Goal: Transaction & Acquisition: Subscribe to service/newsletter

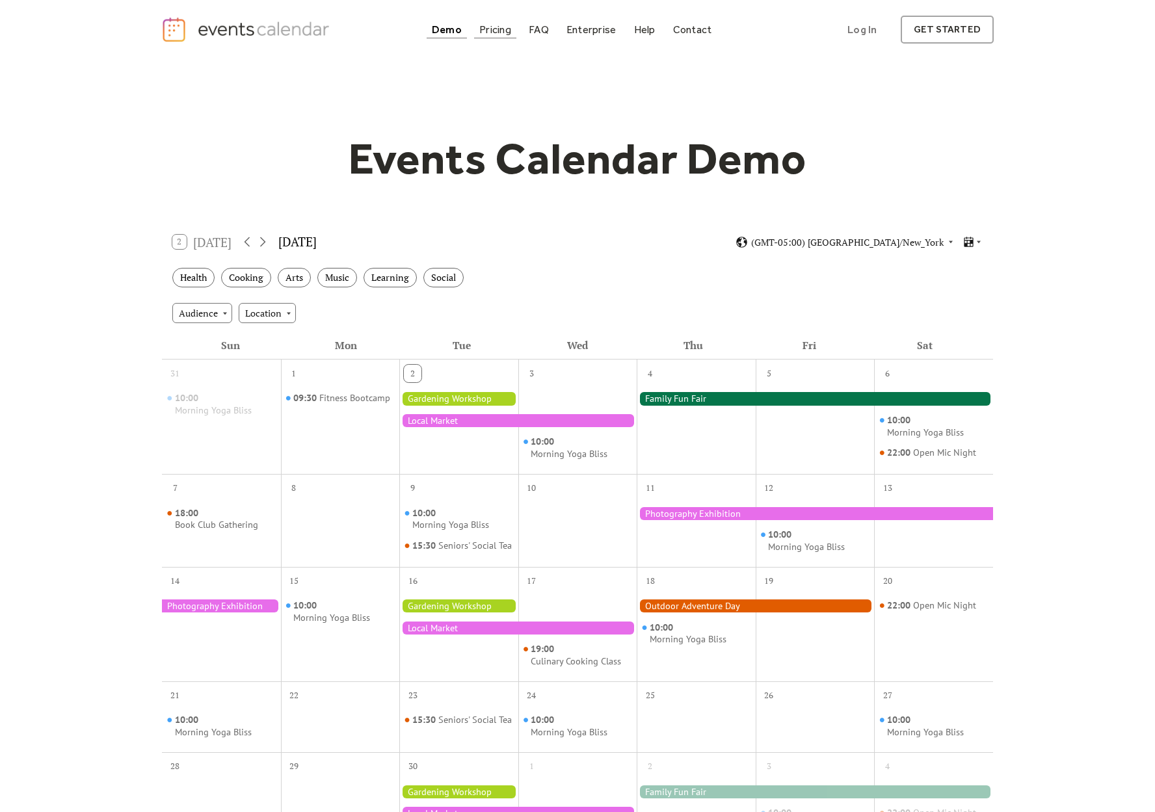
click at [501, 33] on div "Pricing" at bounding box center [495, 29] width 32 height 7
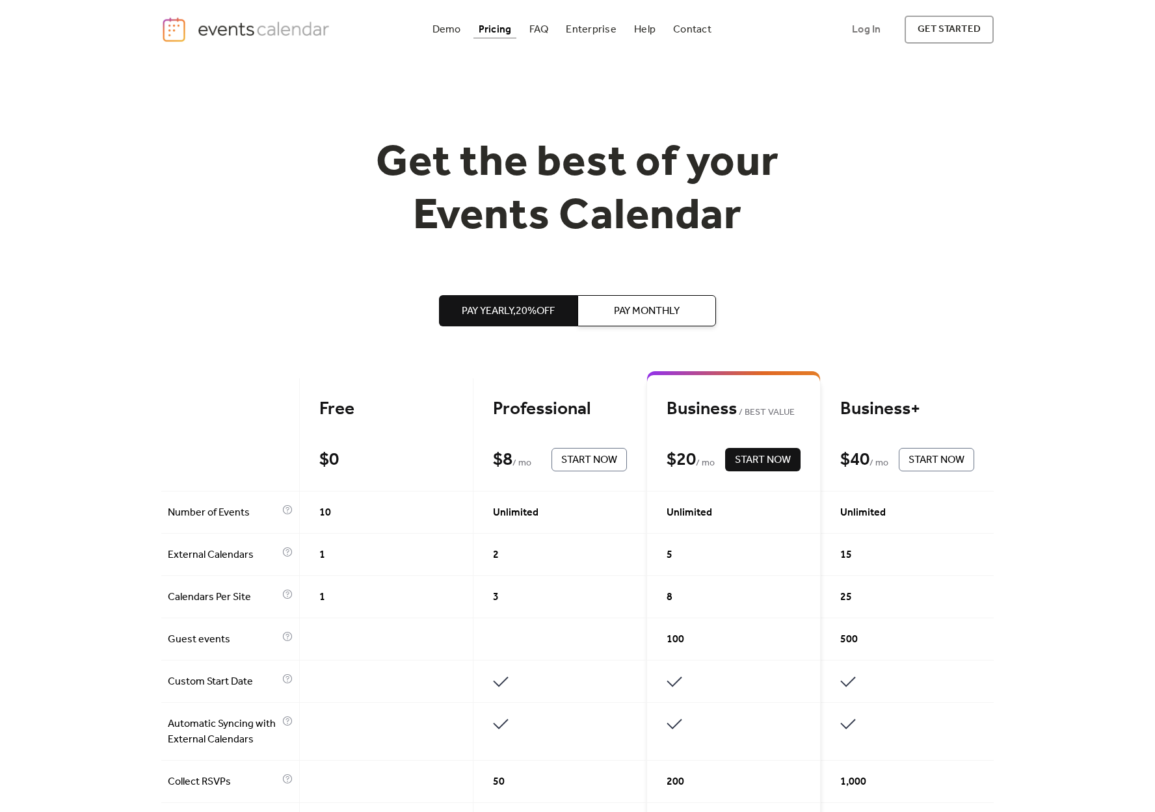
click at [202, 40] on img "home" at bounding box center [247, 29] width 172 height 27
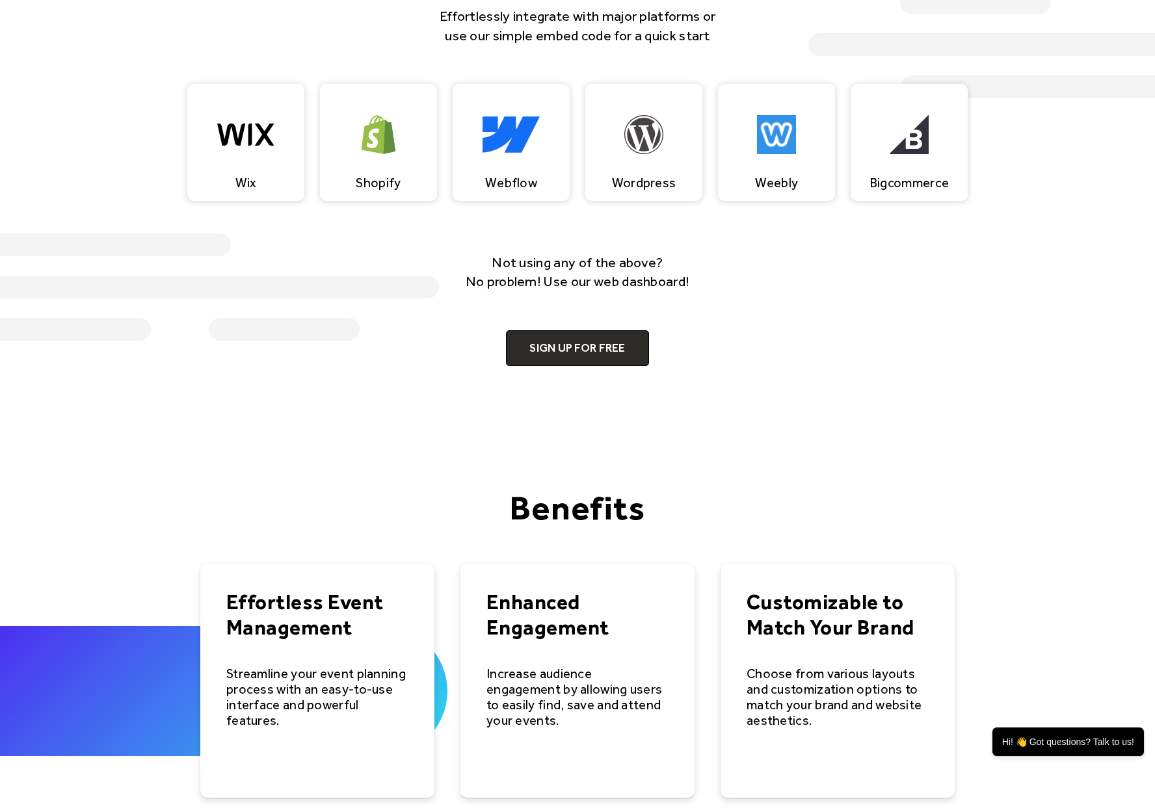
scroll to position [1376, 0]
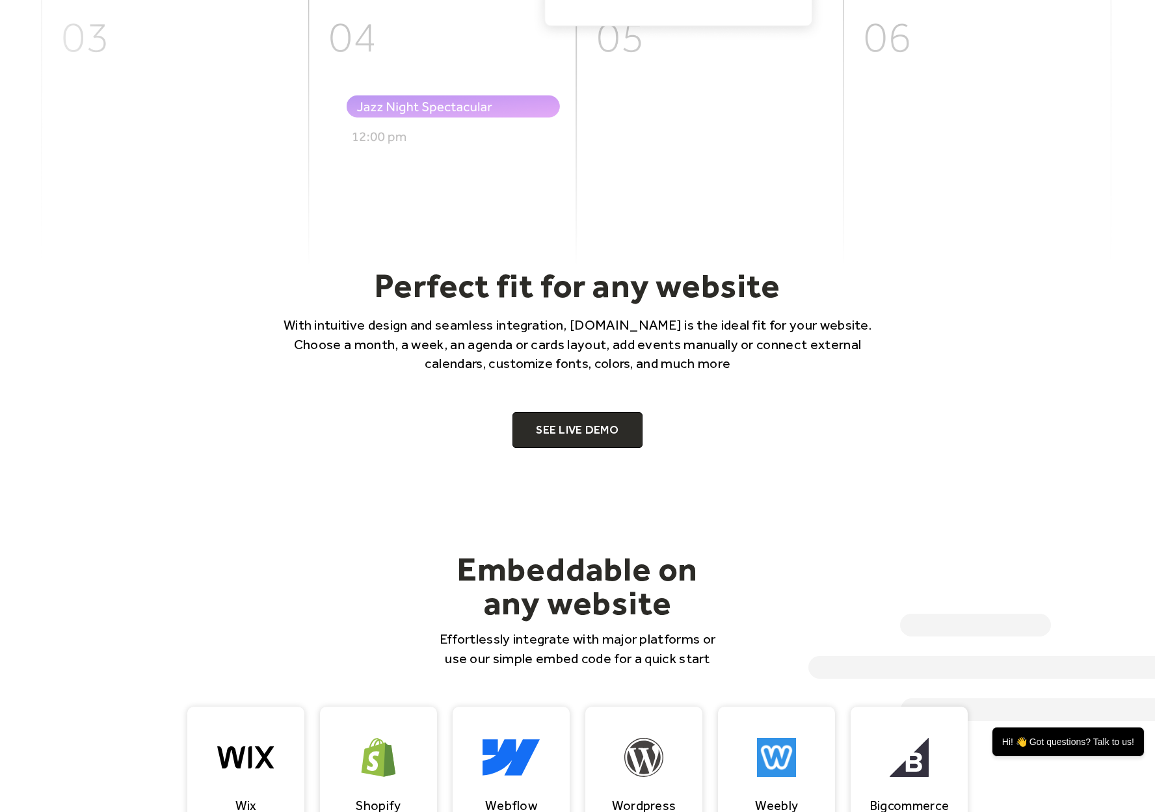
click at [789, 334] on div "Perfect fit for any website With intuitive design and seamless integration, Eve…" at bounding box center [577, 356] width 832 height 183
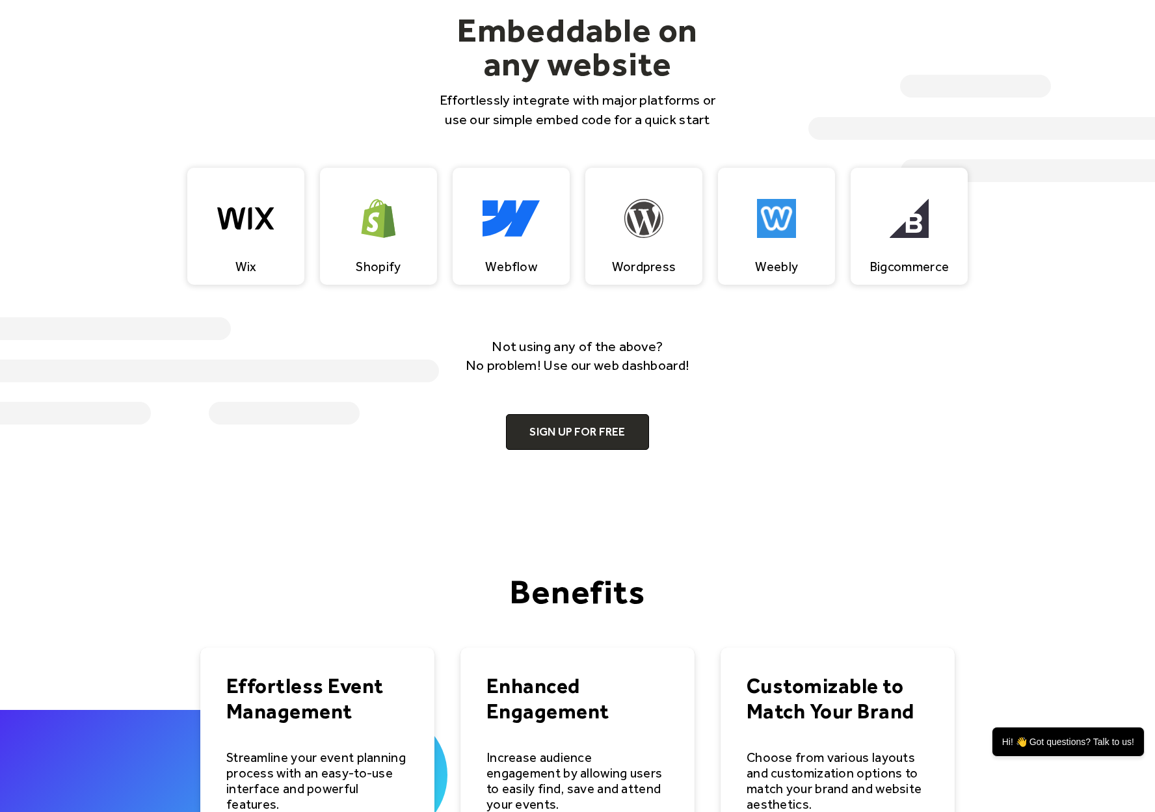
scroll to position [1267, 0]
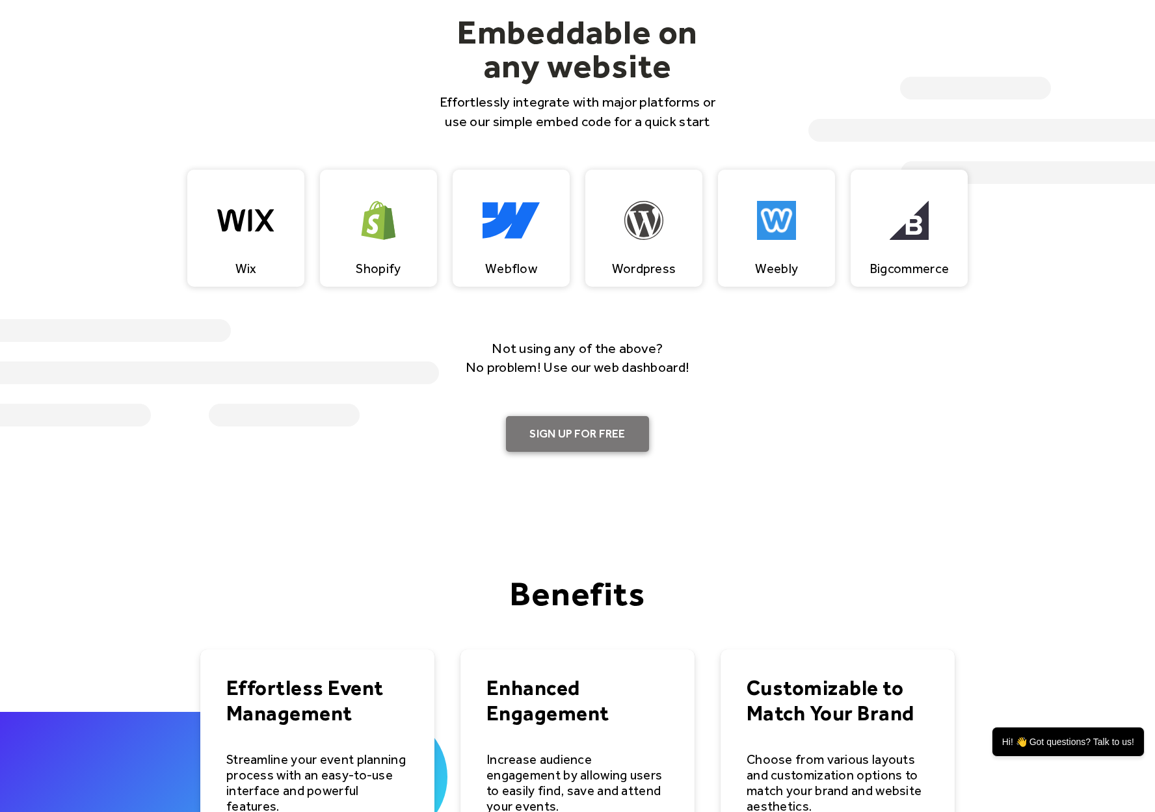
click at [558, 448] on link "Sign up for free" at bounding box center [577, 434] width 142 height 36
